Goal: Navigation & Orientation: Find specific page/section

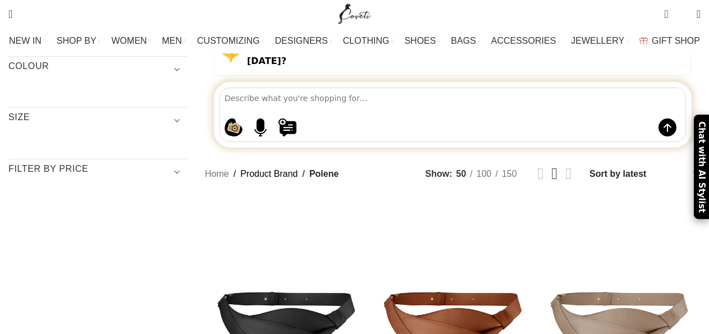
scroll to position [193, 0]
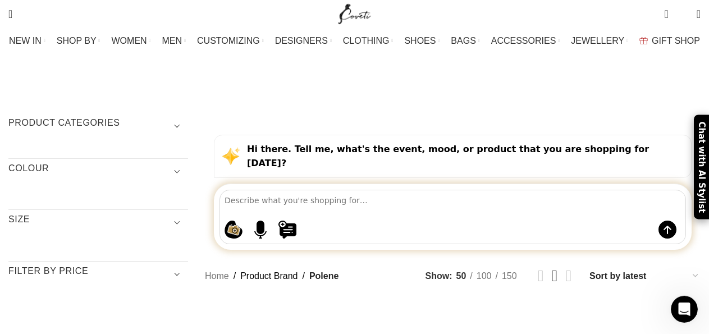
scroll to position [11, 0]
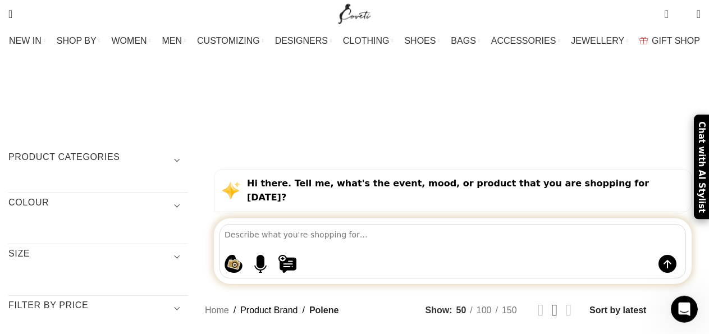
click at [390, 225] on textarea at bounding box center [455, 235] width 461 height 20
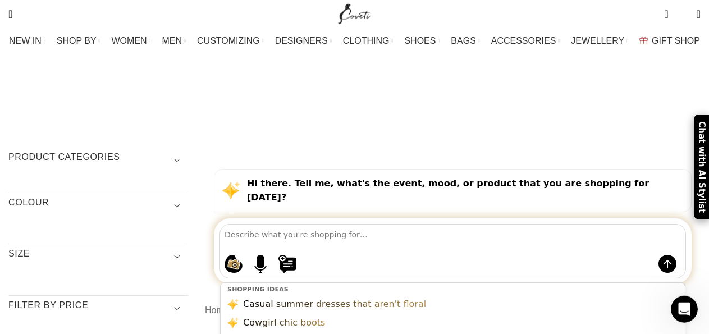
click at [128, 267] on span "Show sidebar" at bounding box center [354, 156] width 709 height 334
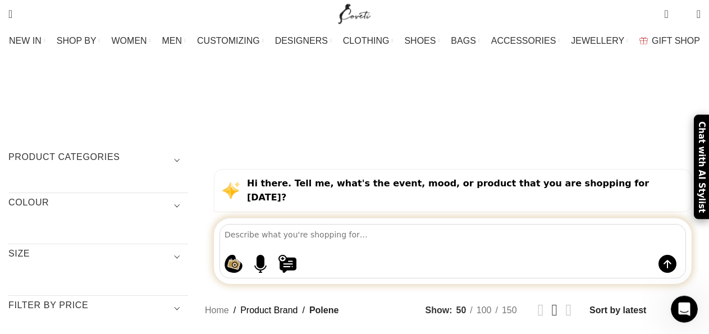
click at [116, 248] on h3 "SIZE" at bounding box center [98, 257] width 180 height 19
click at [60, 279] on ul at bounding box center [96, 289] width 177 height 20
click at [95, 257] on span "Show sidebar" at bounding box center [354, 156] width 709 height 334
click at [356, 19] on img "Site logo" at bounding box center [355, 14] width 38 height 28
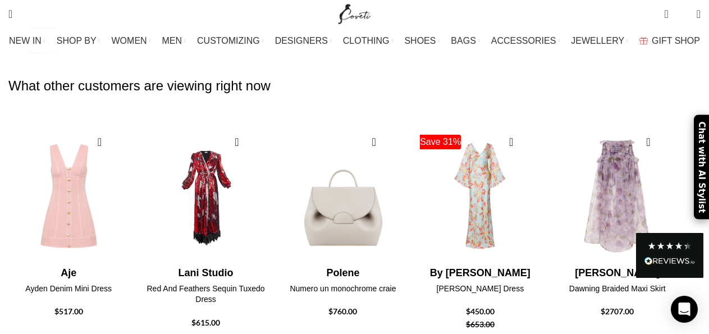
scroll to position [1334, 0]
